Goal: Find specific page/section: Find specific page/section

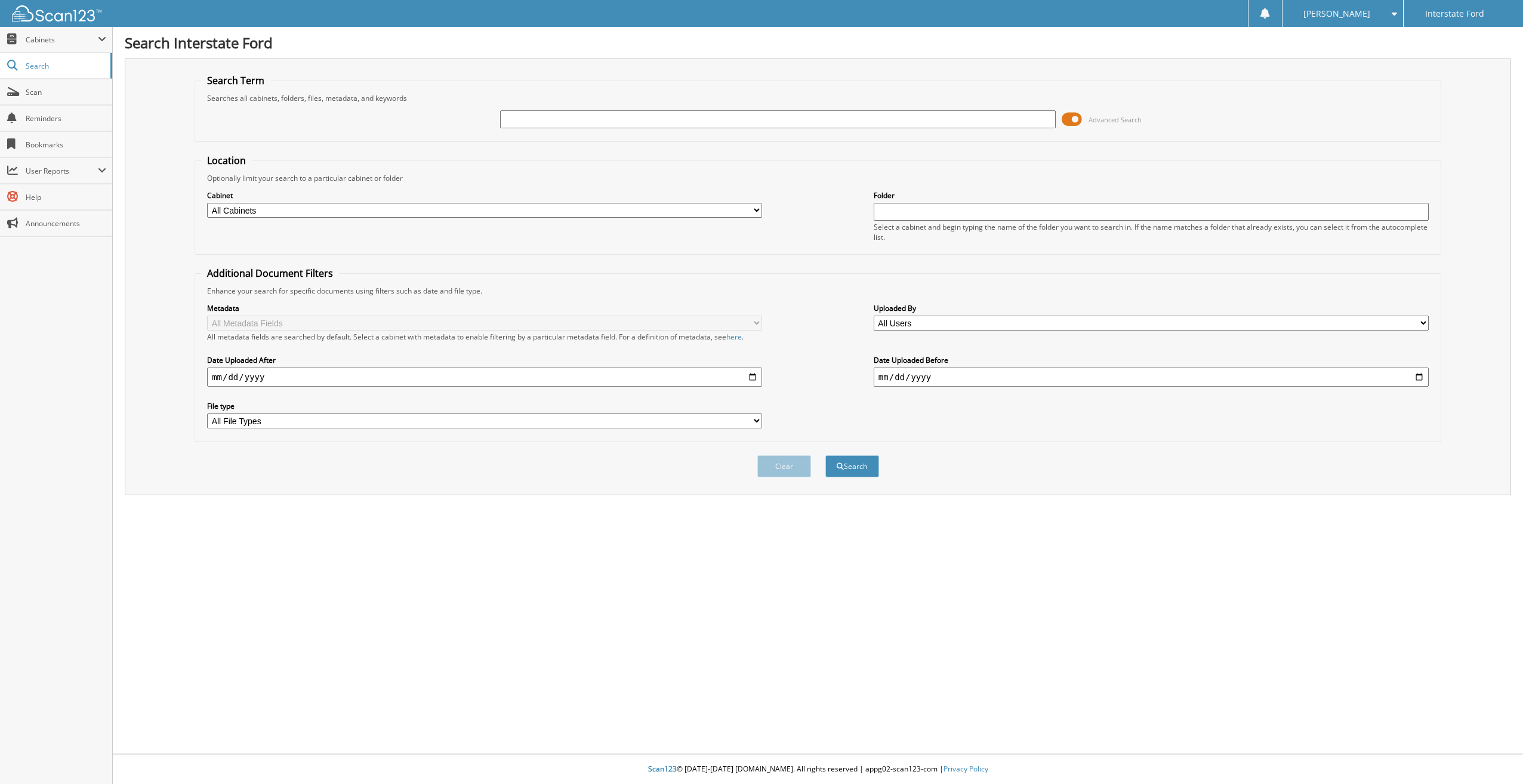
click at [565, 117] on input "text" at bounding box center [777, 119] width 555 height 18
type input "150262"
click at [825, 455] on button "Search" at bounding box center [852, 466] width 53 height 22
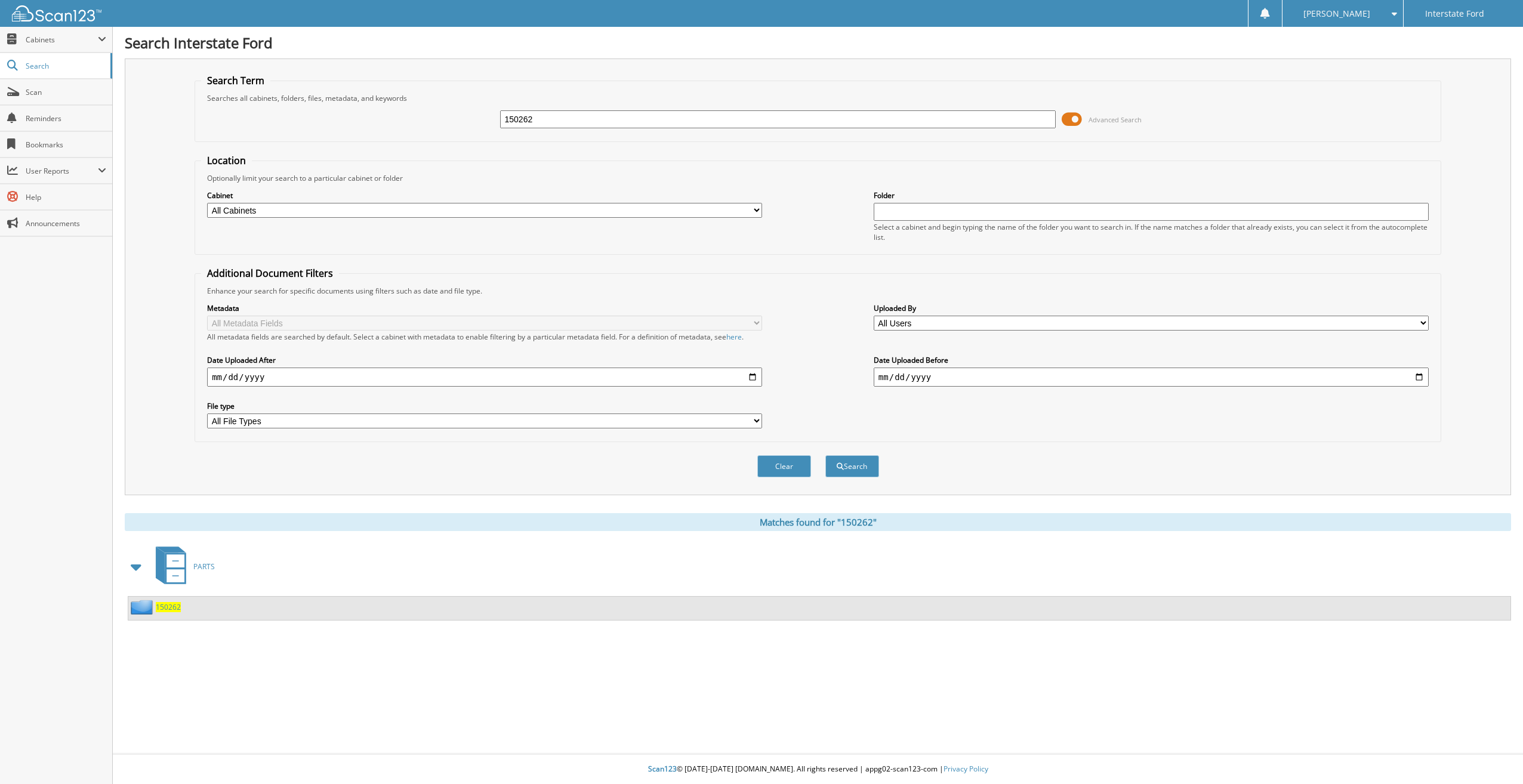
click at [171, 607] on span "150262" at bounding box center [168, 606] width 25 height 10
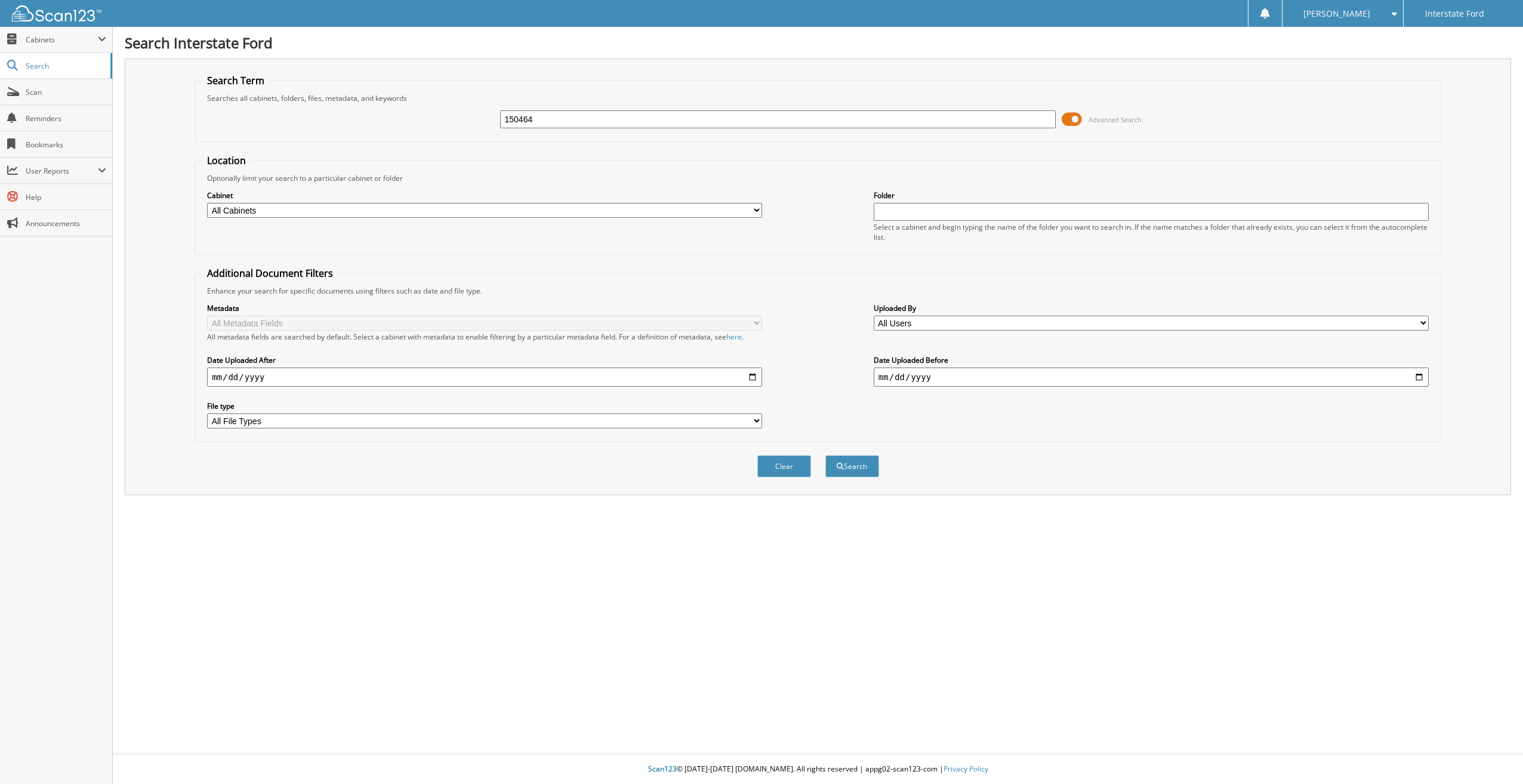
type input "150464"
click at [825, 455] on button "Search" at bounding box center [852, 466] width 53 height 22
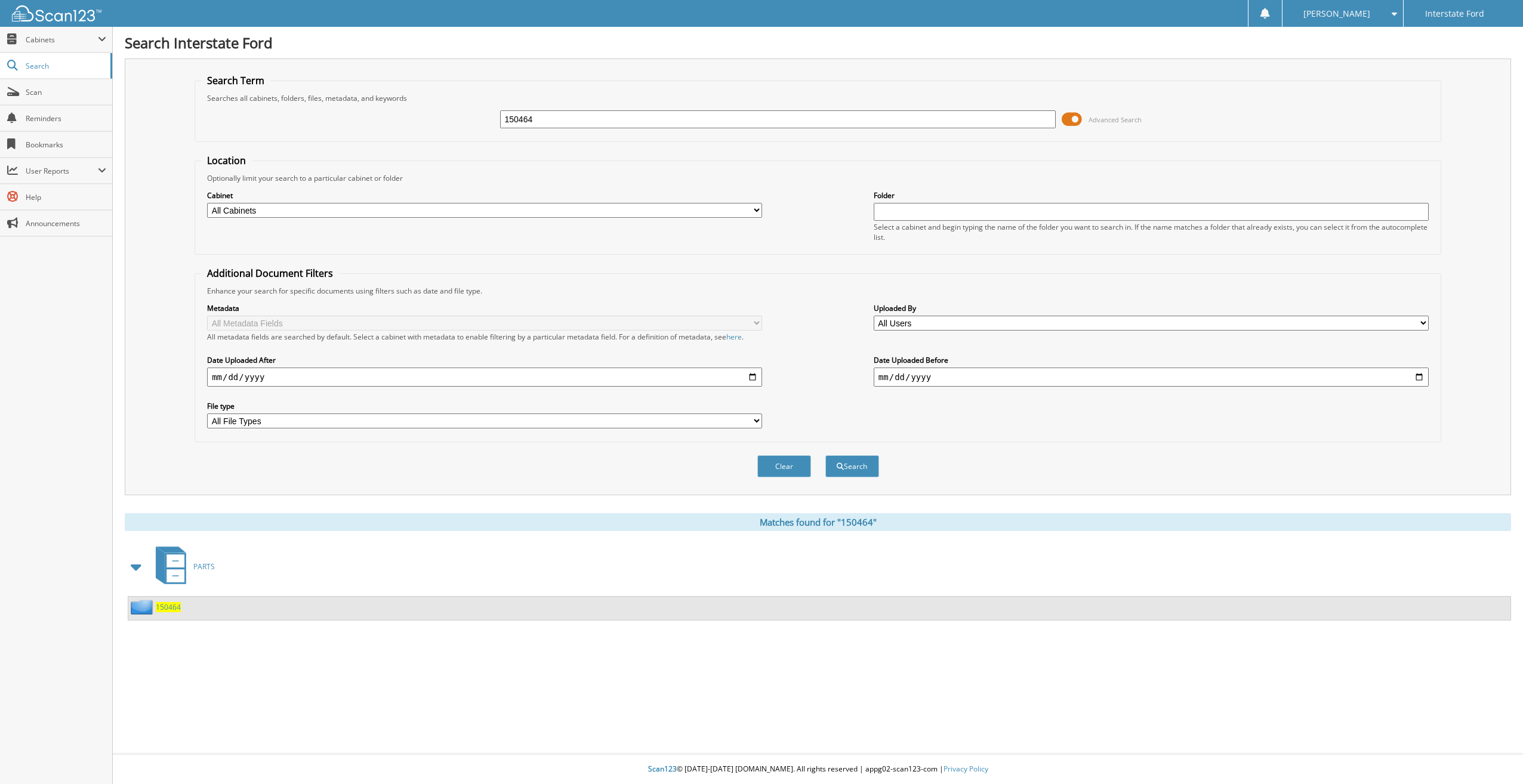
click at [168, 606] on span "150464" at bounding box center [168, 606] width 25 height 10
